Goal: Navigation & Orientation: Go to known website

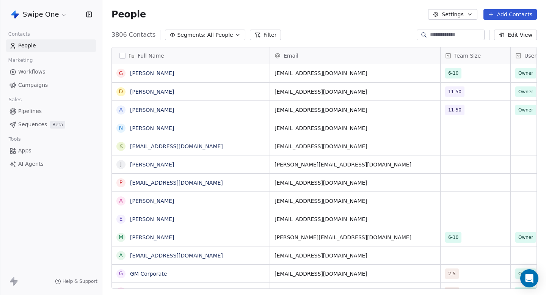
scroll to position [260, 443]
click at [45, 11] on html "Swipe One Contacts People Marketing Workflows Campaigns Sales Pipelines Sequenc…" at bounding box center [273, 147] width 546 height 295
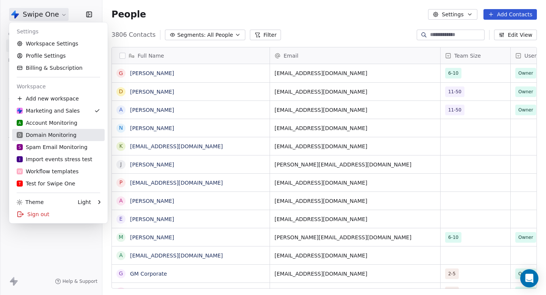
click at [49, 134] on div "D Domain Monitoring" at bounding box center [47, 135] width 60 height 8
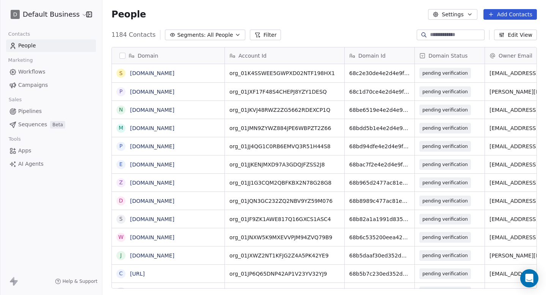
scroll to position [260, 443]
click at [146, 75] on link "[DOMAIN_NAME]" at bounding box center [152, 73] width 44 height 6
